Goal: Task Accomplishment & Management: Manage account settings

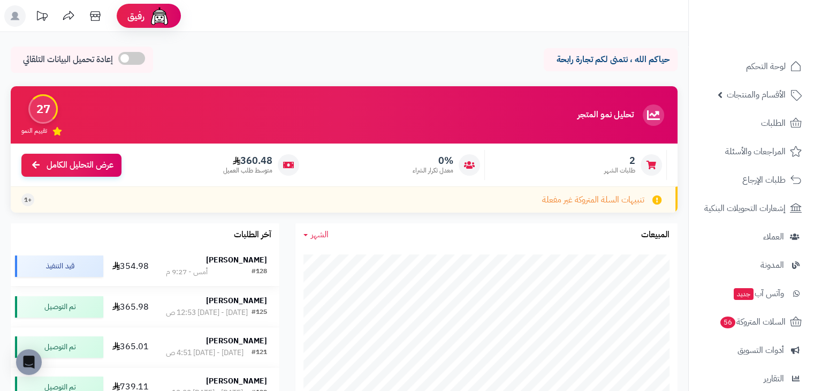
click at [237, 272] on div "#128 أمس - 9:27 م" at bounding box center [216, 272] width 101 height 11
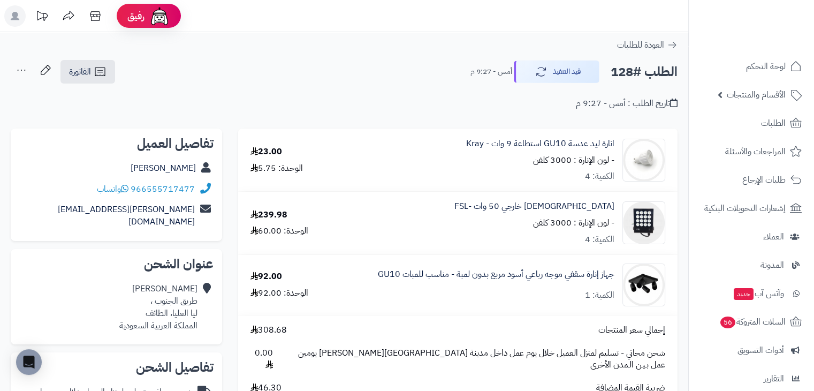
drag, startPoint x: 201, startPoint y: 191, endPoint x: 194, endPoint y: 186, distance: 8.2
click at [194, 186] on div "966555717477 واتساب" at bounding box center [116, 189] width 194 height 21
drag, startPoint x: 86, startPoint y: 190, endPoint x: 199, endPoint y: 190, distance: 113.5
click at [199, 190] on div "966555717477 واتساب" at bounding box center [116, 189] width 194 height 21
click at [189, 189] on link "966555717477" at bounding box center [163, 189] width 64 height 13
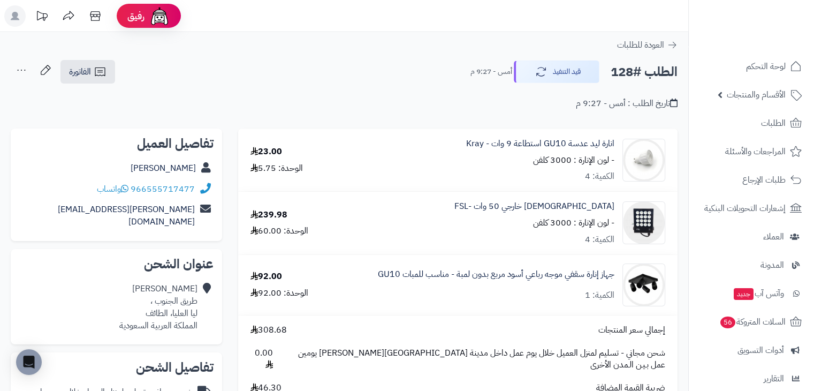
click at [264, 146] on div "23.00" at bounding box center [266, 152] width 32 height 12
drag, startPoint x: 196, startPoint y: 189, endPoint x: 123, endPoint y: 198, distance: 73.8
click at [123, 198] on div "966555717477 واتساب" at bounding box center [116, 189] width 194 height 21
copy div "966555717477"
click at [49, 70] on icon at bounding box center [45, 69] width 21 height 21
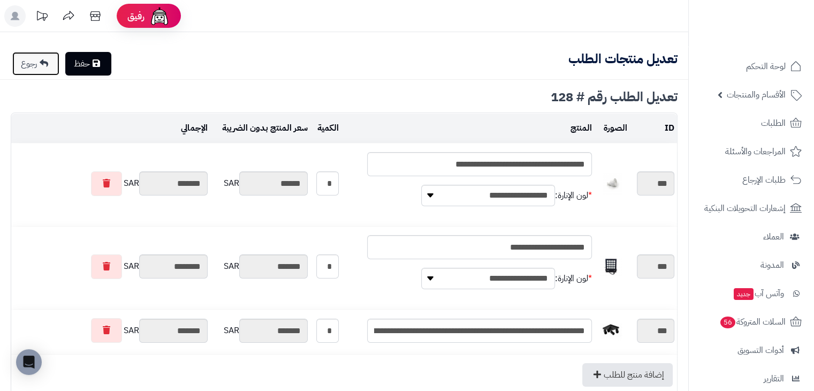
click at [34, 63] on link "رجوع" at bounding box center [35, 64] width 47 height 24
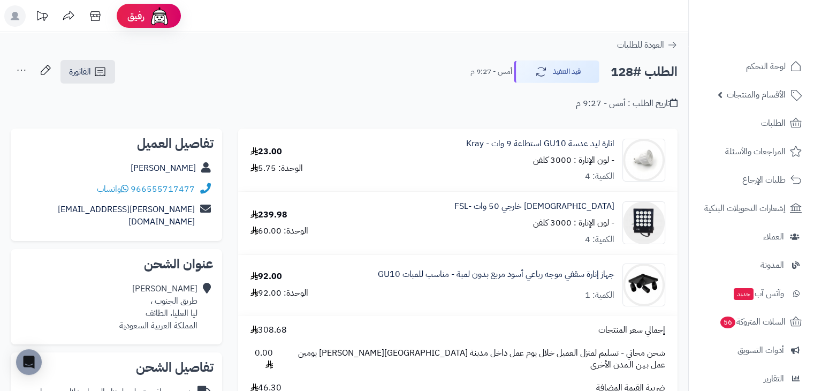
click at [20, 74] on icon at bounding box center [21, 69] width 21 height 21
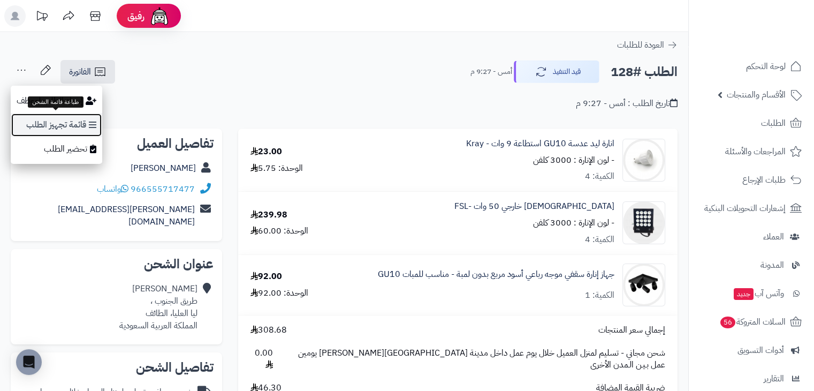
click at [52, 122] on link "قائمة تجهيز الطلب" at bounding box center [57, 125] width 92 height 24
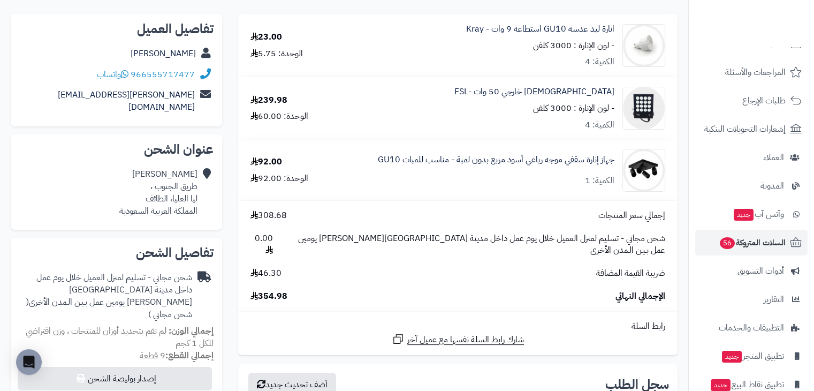
scroll to position [87, 0]
